Goal: Check status: Check status

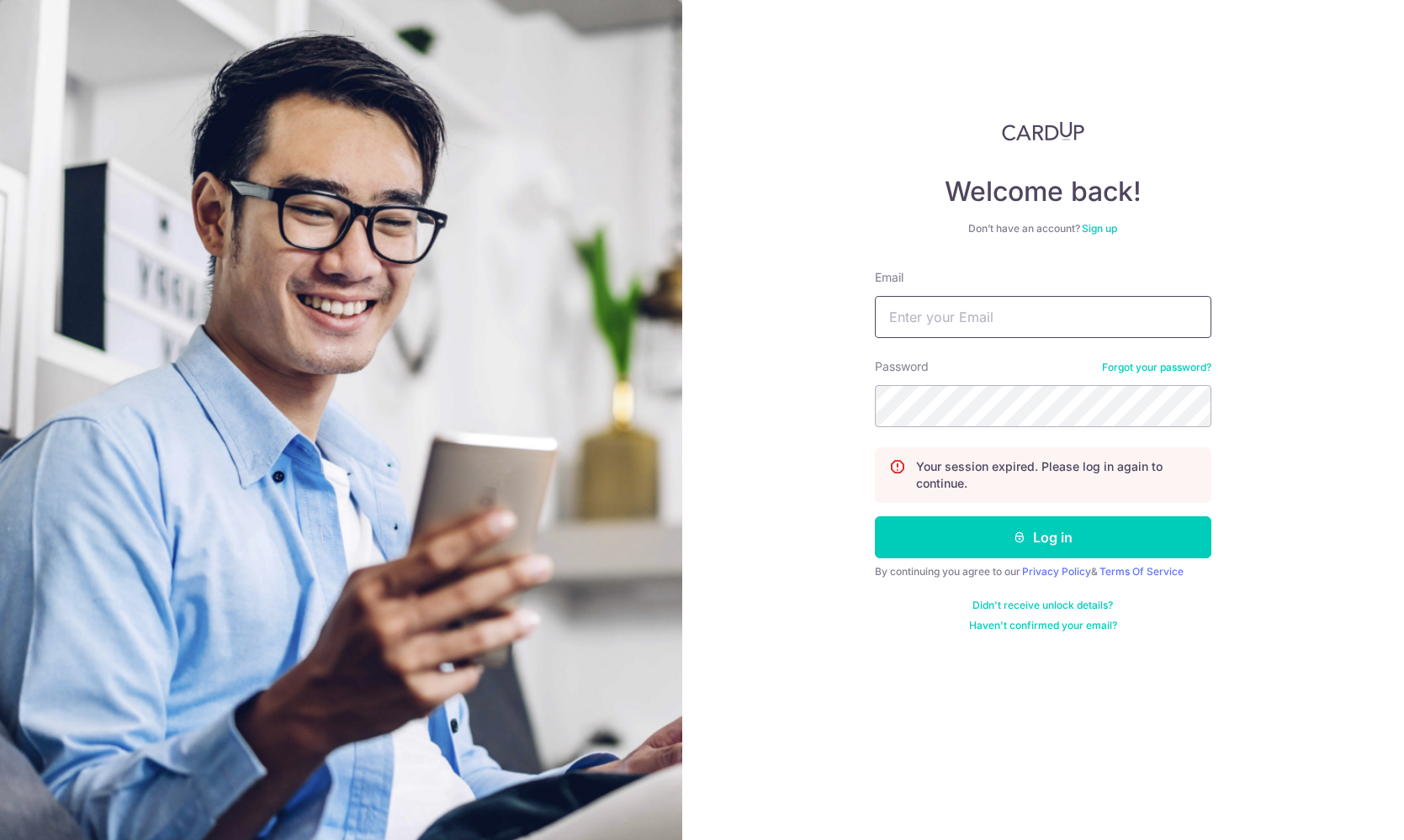
type input "[EMAIL_ADDRESS][DOMAIN_NAME]"
click at [1042, 537] on button "Log in" at bounding box center [1044, 537] width 337 height 42
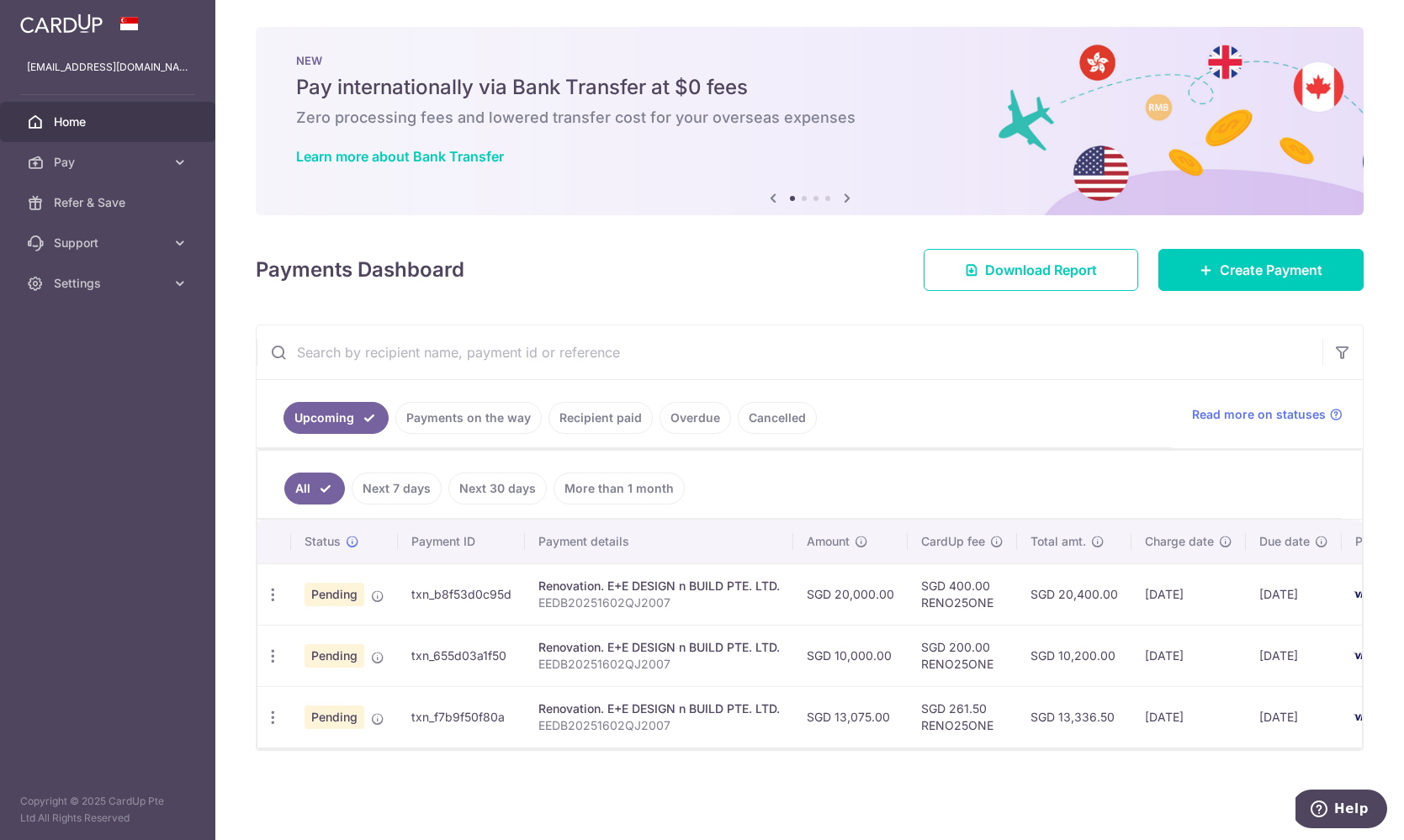
click at [456, 418] on link "Payments on the way" at bounding box center [468, 418] width 146 height 32
